Goal: Navigation & Orientation: Find specific page/section

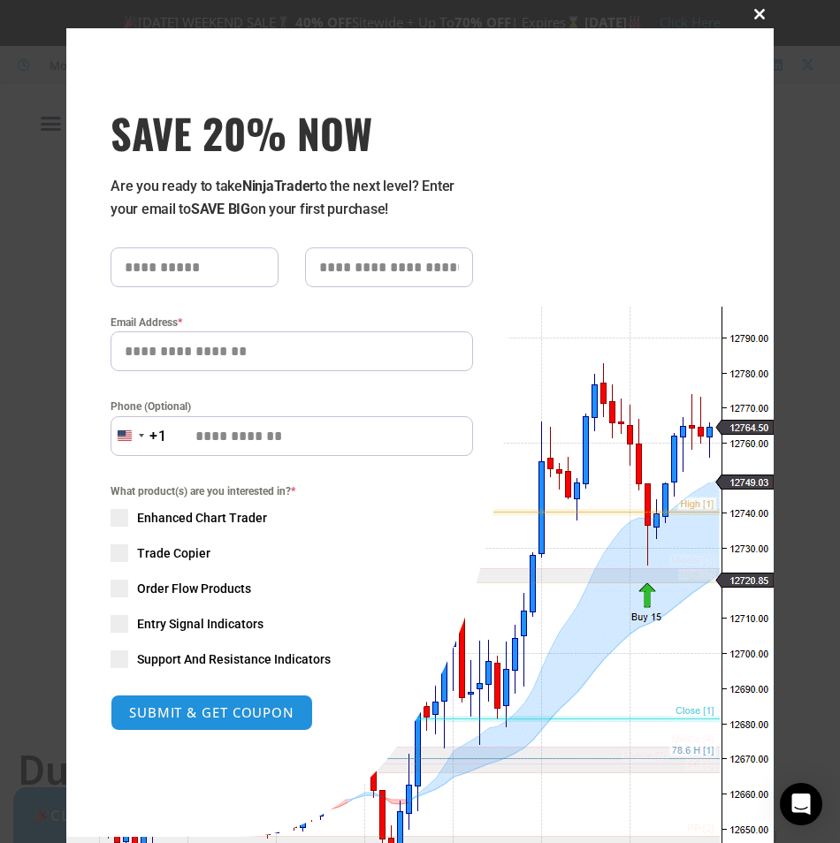
click at [749, 16] on span at bounding box center [759, 14] width 28 height 11
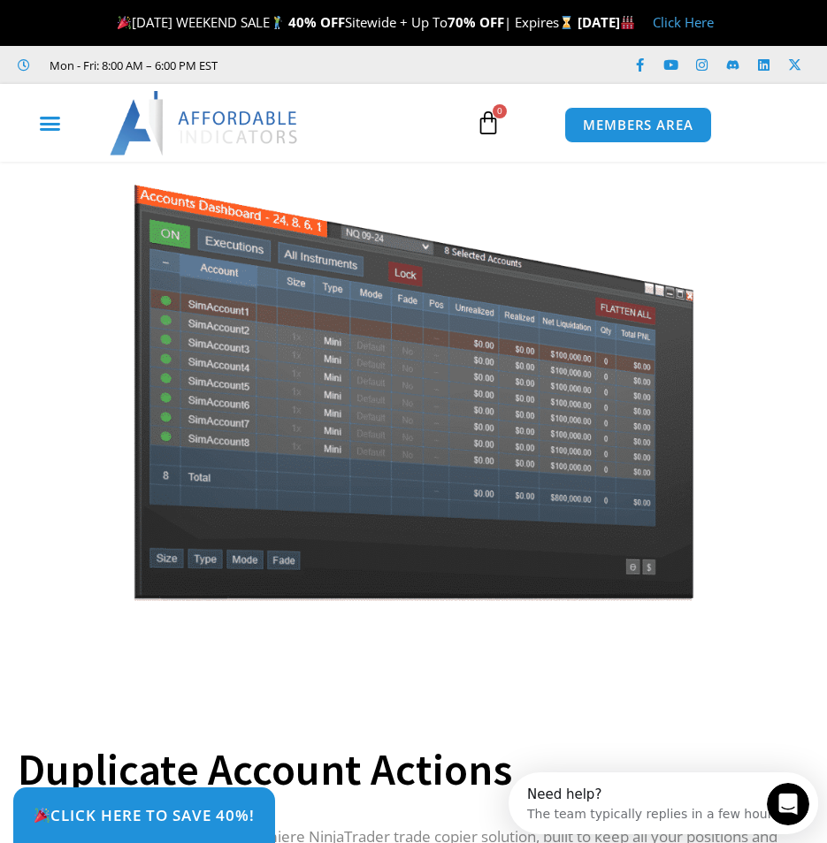
click at [43, 134] on icon "Menu Toggle" at bounding box center [50, 123] width 22 height 22
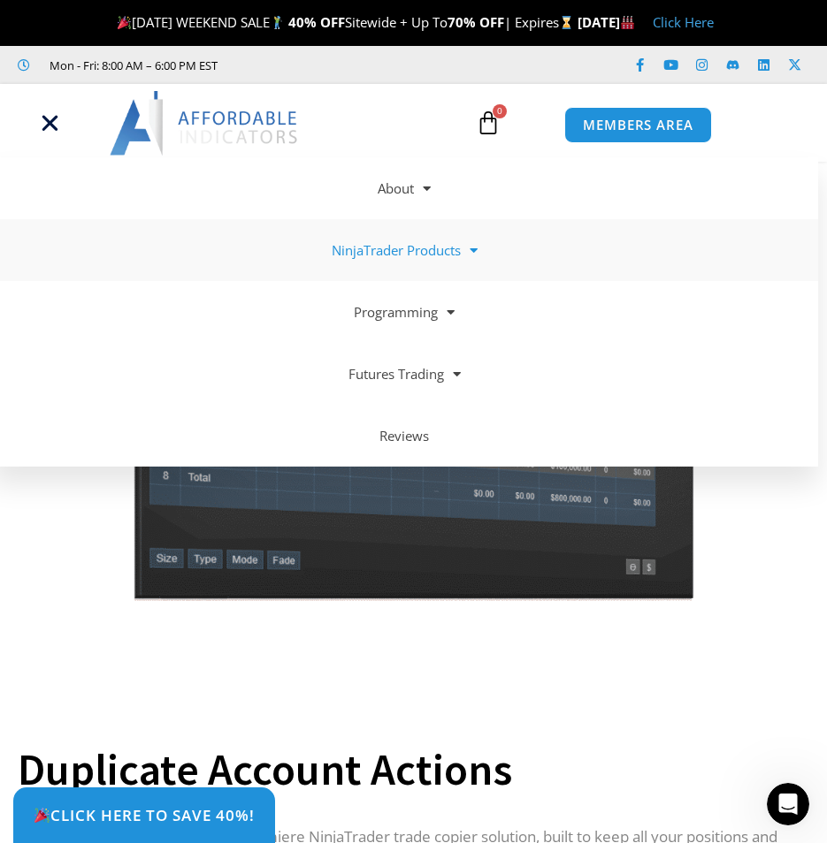
click at [421, 263] on link "NinjaTrader Products" at bounding box center [404, 250] width 827 height 62
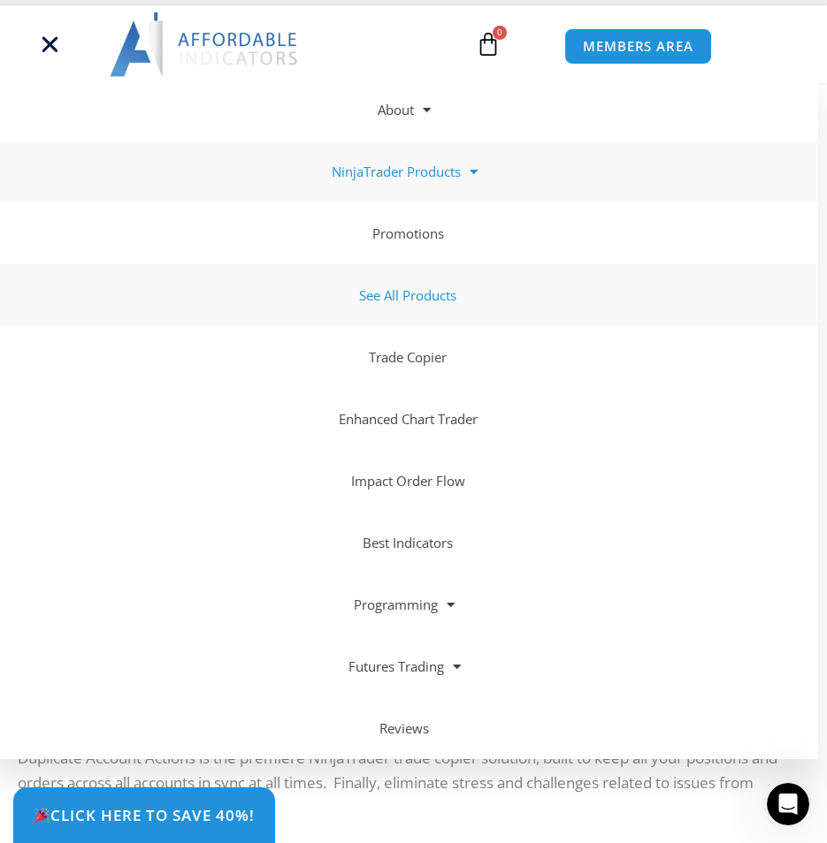
scroll to position [236, 0]
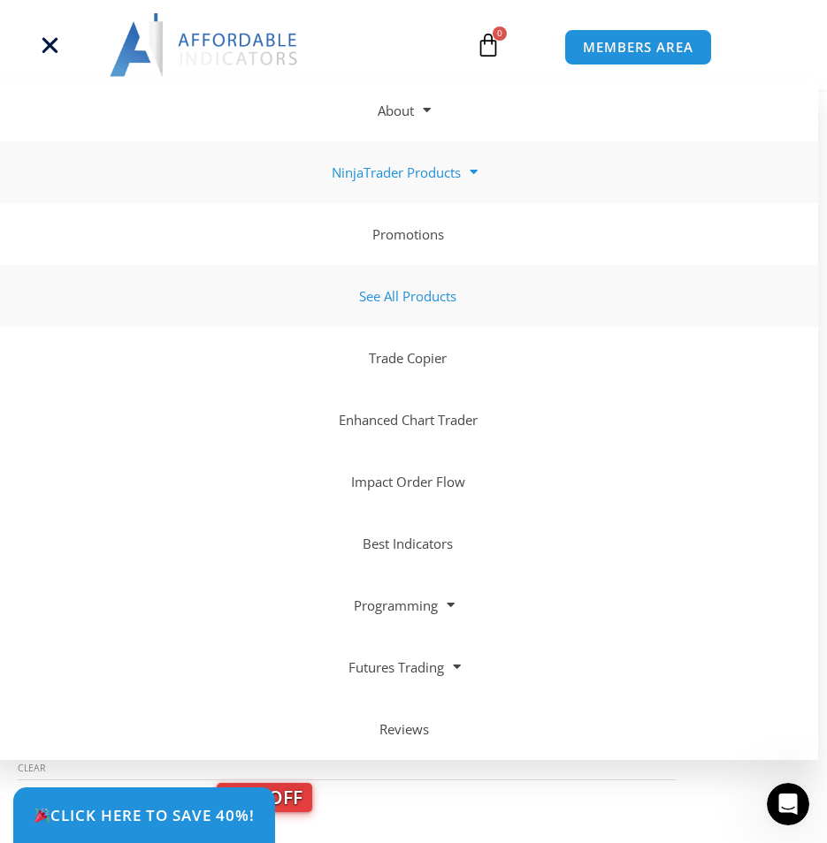
click at [439, 292] on link "See All Products" at bounding box center [404, 296] width 827 height 62
